Goal: Navigation & Orientation: Find specific page/section

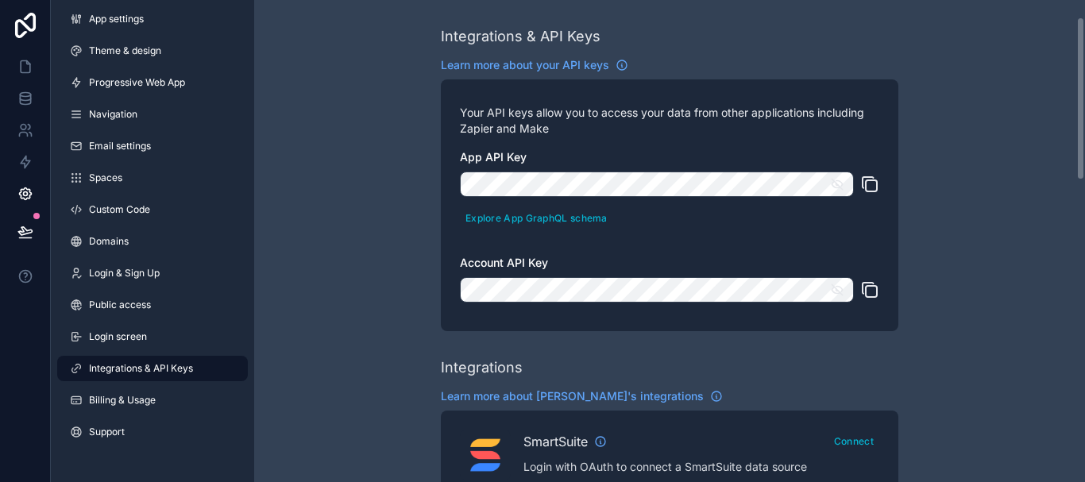
click at [485, 256] on span "Account API Key" at bounding box center [504, 263] width 88 height 14
drag, startPoint x: 1085, startPoint y: 75, endPoint x: 1085, endPoint y: 20, distance: 55.6
click at [1085, 20] on div "Integrations & API Keys Learn more about your API keys Your API keys allow you …" at bounding box center [669, 241] width 831 height 482
click at [25, 96] on icon at bounding box center [25, 95] width 10 height 4
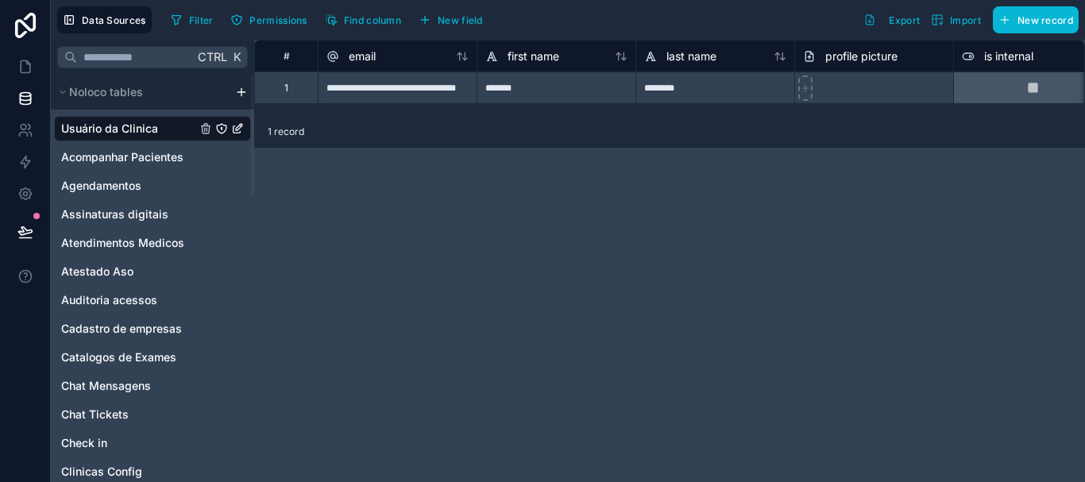
click at [242, 94] on html "**********" at bounding box center [542, 241] width 1085 height 482
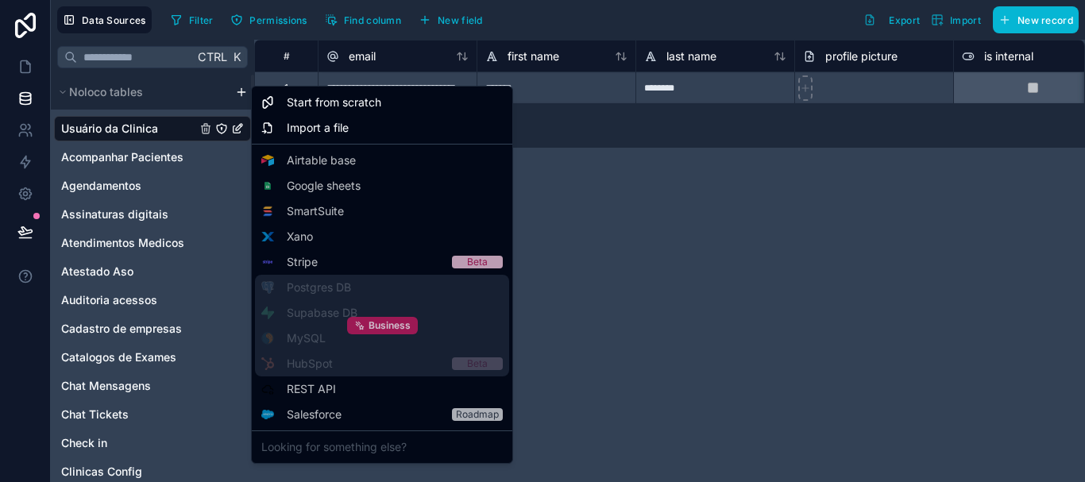
click at [378, 326] on span "Business" at bounding box center [390, 325] width 42 height 13
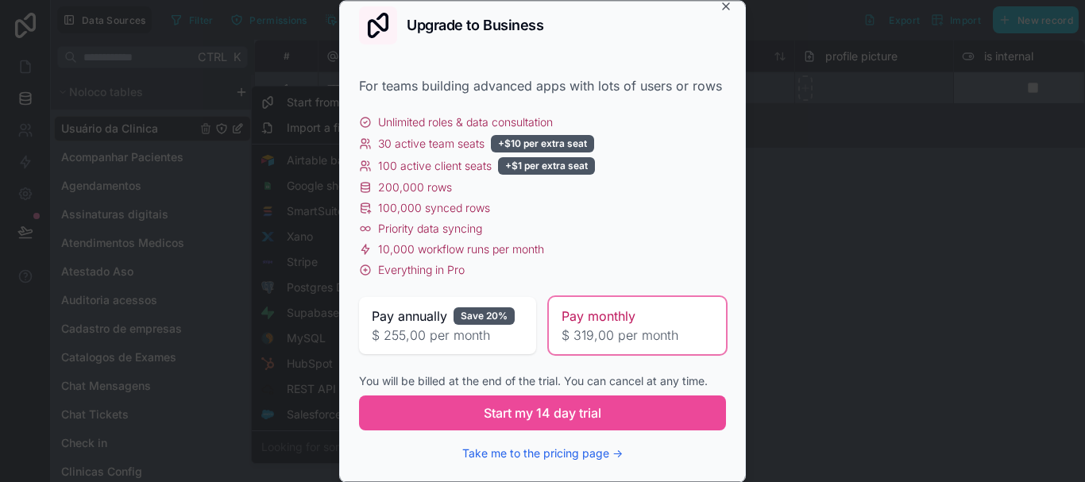
scroll to position [33, 0]
click at [551, 456] on button "Take me to the pricing page →" at bounding box center [542, 454] width 161 height 16
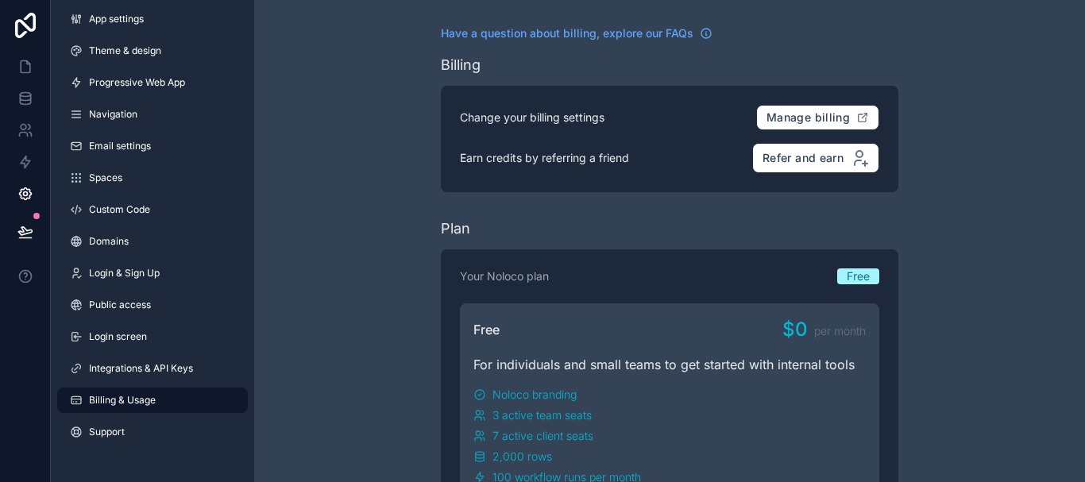
drag, startPoint x: 1085, startPoint y: 72, endPoint x: 1084, endPoint y: 148, distance: 75.5
click at [1084, 148] on html "App settings Theme & design Progressive Web App Navigation Email settings Space…" at bounding box center [542, 241] width 1085 height 482
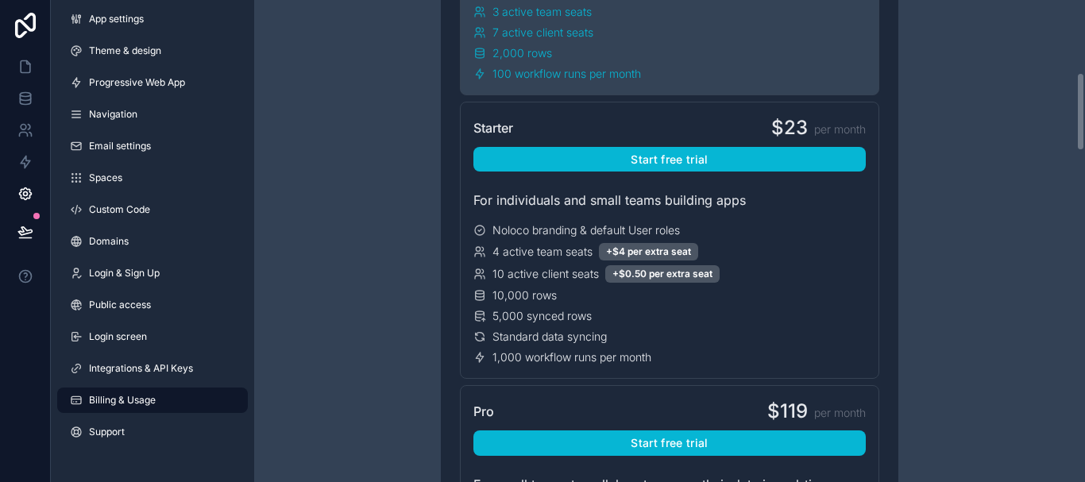
scroll to position [447, 0]
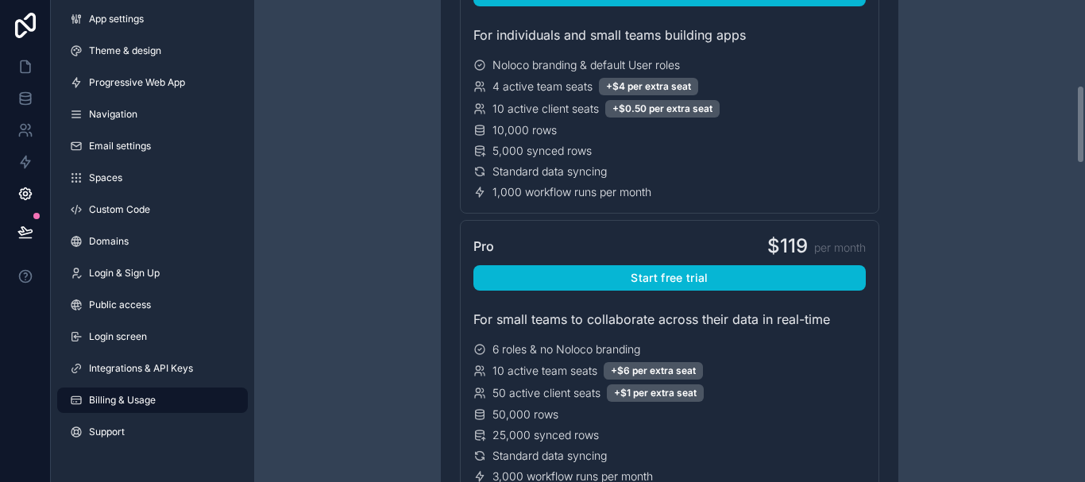
drag, startPoint x: 1080, startPoint y: 59, endPoint x: 1085, endPoint y: 152, distance: 93.1
click at [1085, 152] on div "Have a question about billing, explore our FAQs Billing Change your billing set…" at bounding box center [669, 241] width 831 height 482
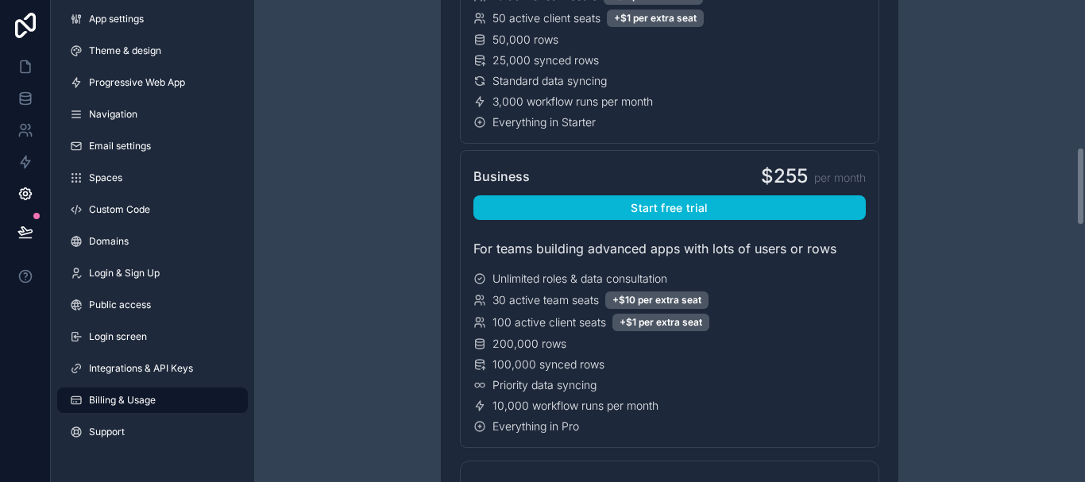
scroll to position [949, 0]
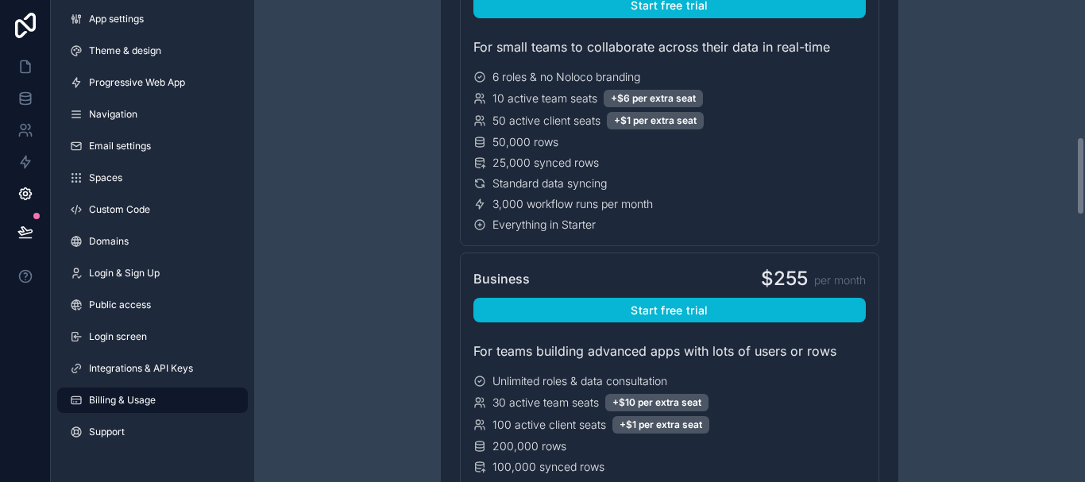
drag, startPoint x: 1085, startPoint y: 152, endPoint x: 1085, endPoint y: 196, distance: 44.5
click at [1085, 196] on div "Have a question about billing, explore our FAQs Billing Change your billing set…" at bounding box center [669, 241] width 831 height 482
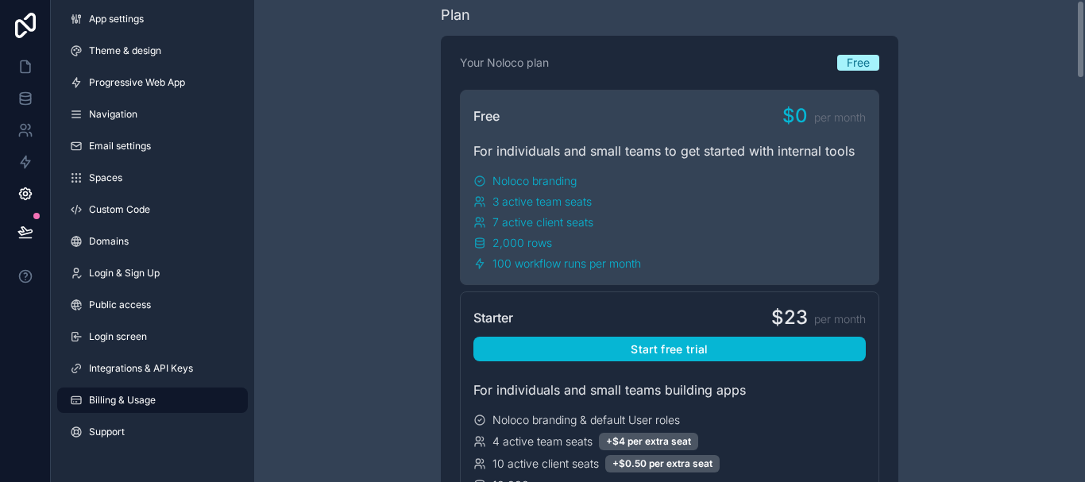
scroll to position [0, 0]
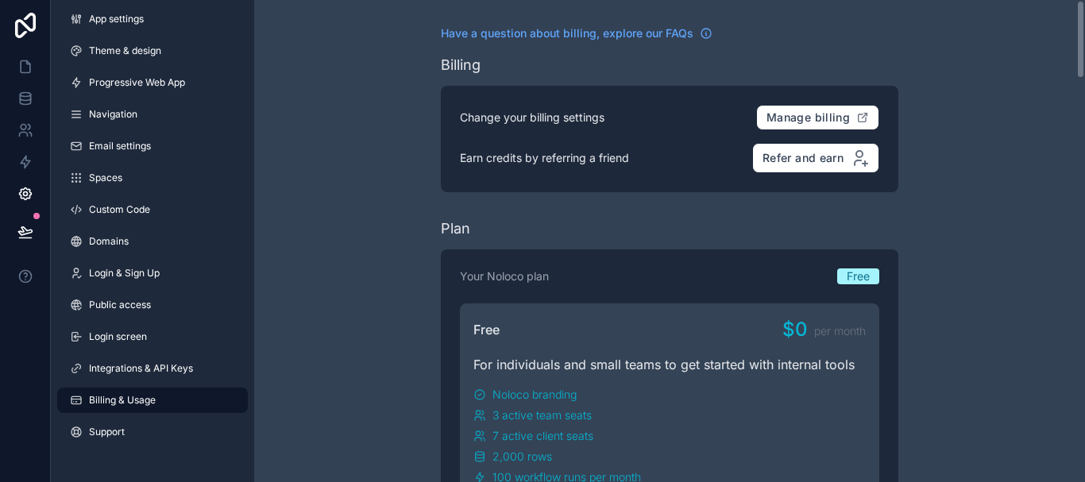
drag, startPoint x: 1081, startPoint y: 164, endPoint x: 1085, endPoint y: -13, distance: 177.2
click at [1085, 0] on html "App settings Theme & design Progressive Web App Navigation Email settings Space…" at bounding box center [542, 241] width 1085 height 482
click at [25, 103] on icon at bounding box center [25, 99] width 16 height 16
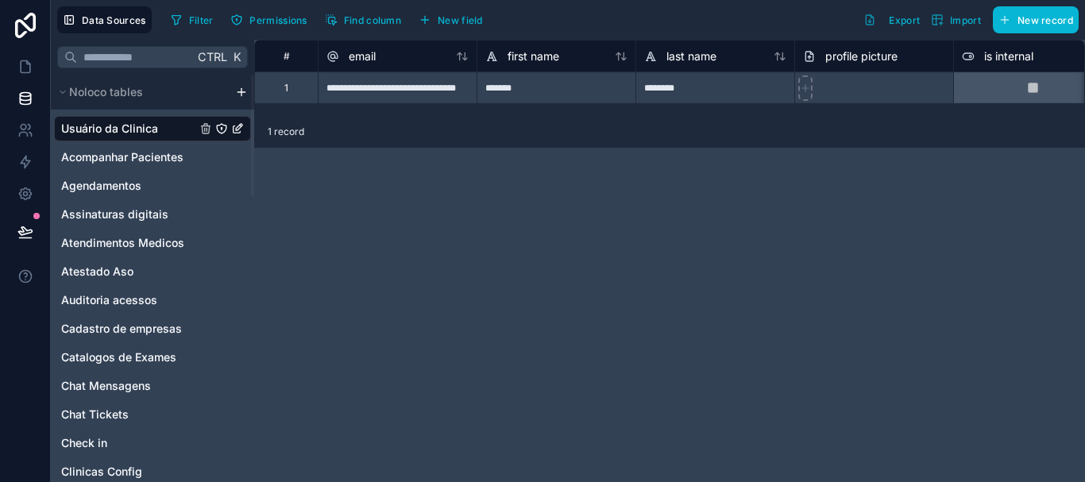
click at [242, 87] on html "**********" at bounding box center [542, 241] width 1085 height 482
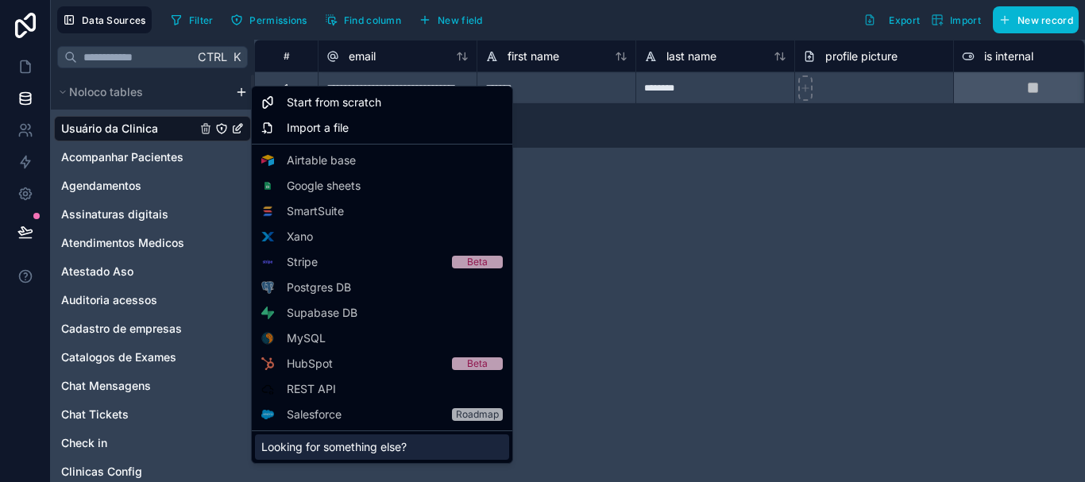
click at [377, 445] on div "Looking for something else?" at bounding box center [382, 447] width 254 height 25
